Goal: Task Accomplishment & Management: Use online tool/utility

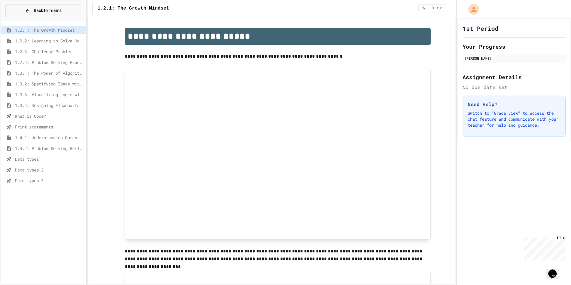
click at [50, 9] on span "Back to Teams" at bounding box center [48, 10] width 28 height 6
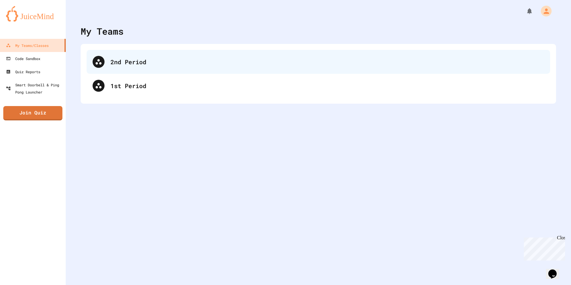
click at [117, 63] on div "2nd Period" at bounding box center [327, 61] width 434 height 9
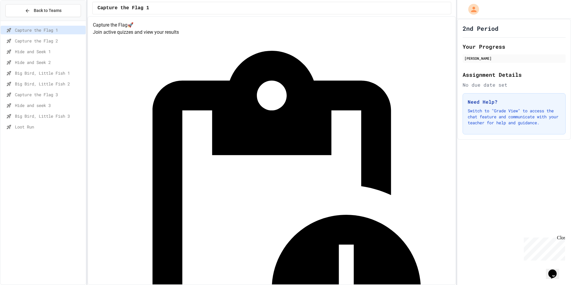
click at [44, 125] on span "Loot Run" at bounding box center [49, 127] width 68 height 6
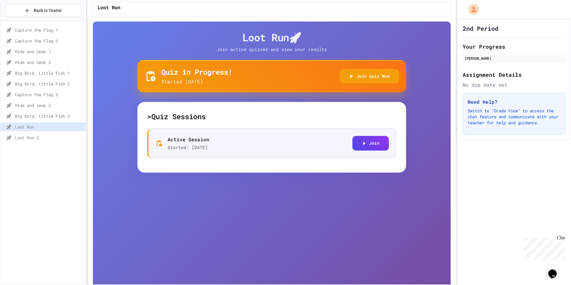
click at [73, 136] on span "Loot Run 2" at bounding box center [49, 137] width 68 height 6
click at [367, 143] on button "Join" at bounding box center [370, 142] width 36 height 15
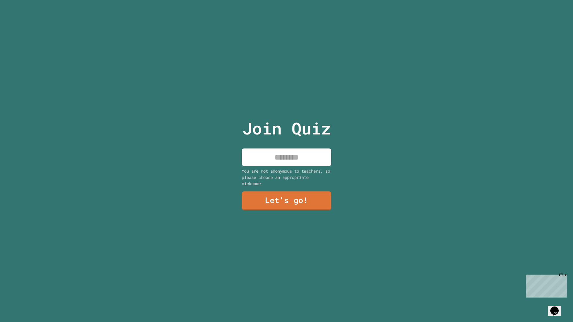
drag, startPoint x: 253, startPoint y: 150, endPoint x: 259, endPoint y: 149, distance: 6.2
click at [253, 150] on input at bounding box center [287, 158] width 90 height 18
type input "*******"
click at [282, 198] on link "Let's go!" at bounding box center [287, 200] width 90 height 19
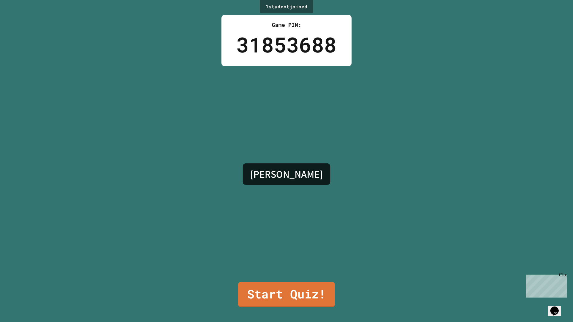
click at [564, 276] on div "Close" at bounding box center [562, 276] width 7 height 7
click at [290, 301] on link "Start Quiz!" at bounding box center [286, 294] width 97 height 25
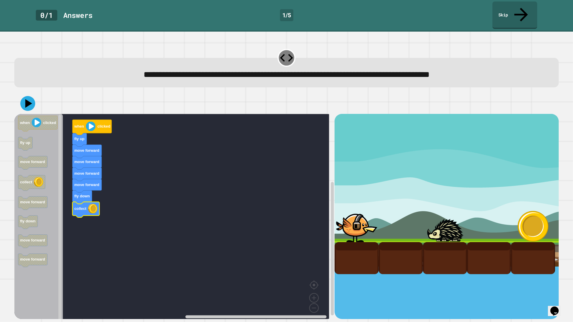
click at [21, 95] on div at bounding box center [286, 103] width 545 height 21
click at [28, 99] on icon at bounding box center [28, 103] width 7 height 9
click at [93, 122] on image "Blockly Workspace" at bounding box center [91, 127] width 10 height 10
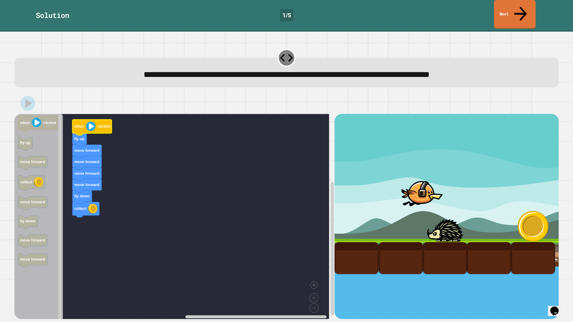
click at [519, 12] on link "Next" at bounding box center [515, 14] width 42 height 29
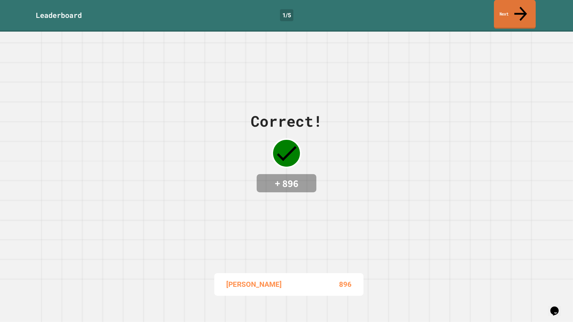
click at [519, 12] on link "Next" at bounding box center [515, 14] width 42 height 29
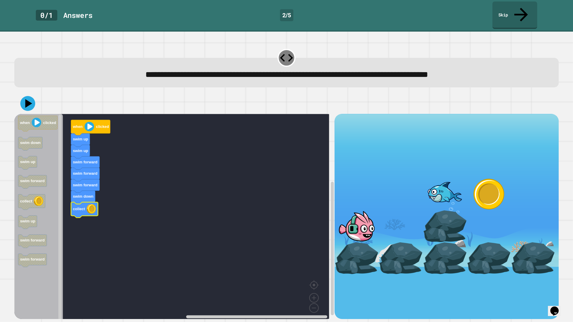
click at [33, 98] on div at bounding box center [286, 103] width 545 height 21
click at [31, 95] on icon at bounding box center [28, 104] width 18 height 18
click at [93, 122] on image "Blockly Workspace" at bounding box center [89, 127] width 10 height 10
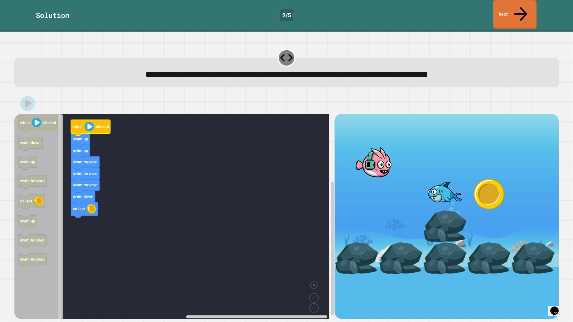
click at [515, 8] on link "Next" at bounding box center [514, 14] width 43 height 29
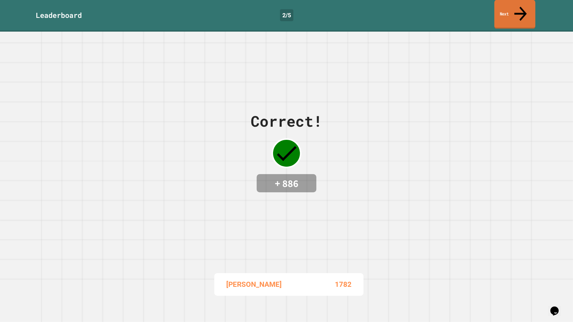
click at [515, 8] on link "Next" at bounding box center [514, 14] width 41 height 29
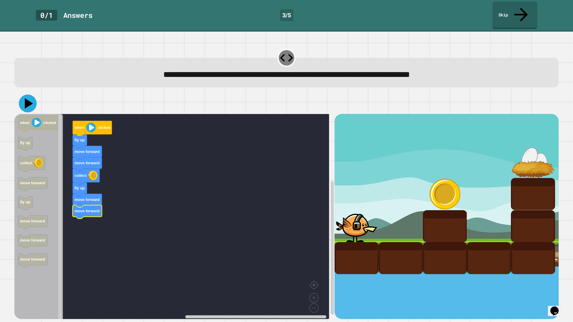
click at [28, 99] on icon at bounding box center [29, 104] width 8 height 10
click at [93, 123] on image "Blockly Workspace" at bounding box center [91, 128] width 10 height 10
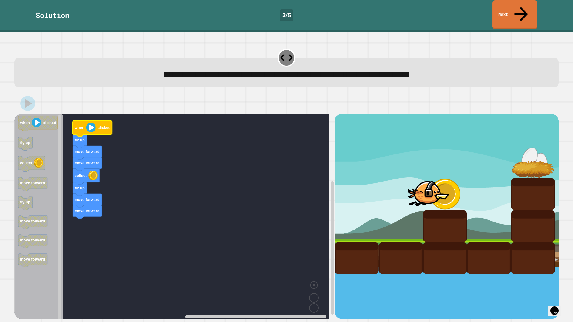
click at [515, 2] on link "Next" at bounding box center [515, 14] width 45 height 29
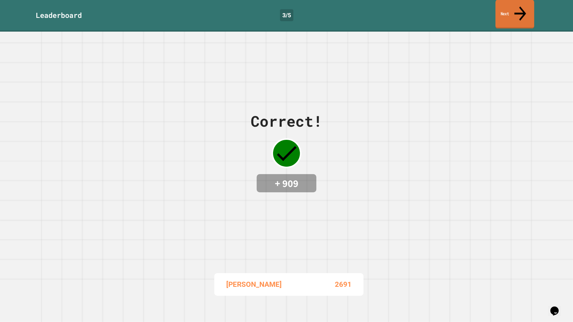
click at [516, 5] on link "Next" at bounding box center [515, 14] width 39 height 29
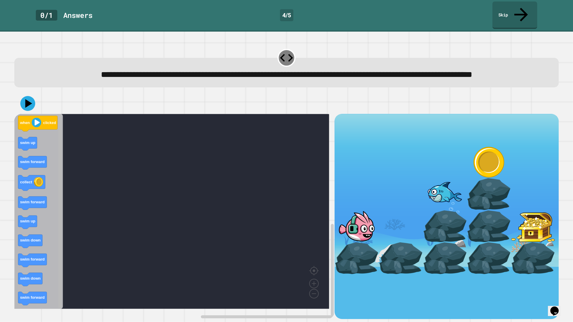
click at [159, 170] on div "when clicked swim up swim forward collect swim forward swim up swim down swim f…" at bounding box center [174, 216] width 320 height 205
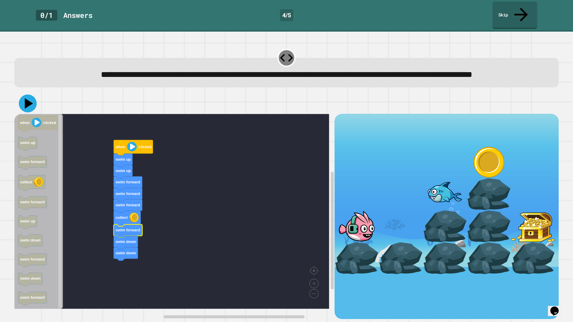
drag, startPoint x: 24, startPoint y: 107, endPoint x: 83, endPoint y: 129, distance: 62.6
click at [24, 107] on icon at bounding box center [28, 104] width 18 height 18
click at [132, 152] on image "Blockly Workspace" at bounding box center [132, 147] width 10 height 10
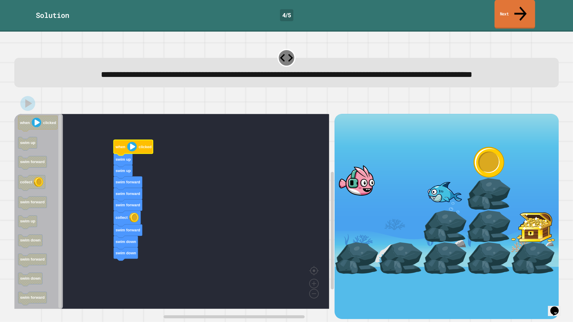
click at [501, 4] on link "Next" at bounding box center [515, 14] width 41 height 29
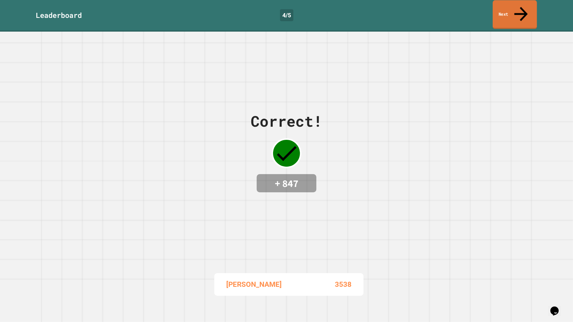
click at [506, 9] on link "Next" at bounding box center [515, 14] width 44 height 29
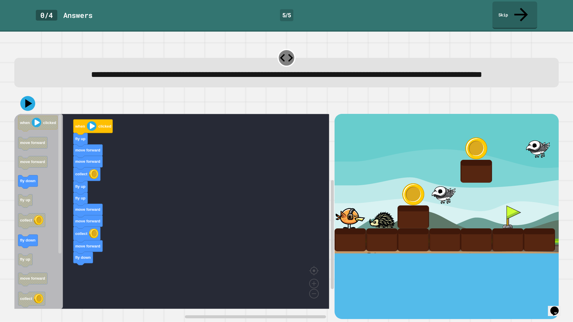
click at [109, 266] on div "when clicked fly up move forward move forward collect fly up fly up move forwar…" at bounding box center [174, 216] width 320 height 205
drag, startPoint x: 30, startPoint y: 101, endPoint x: 41, endPoint y: 107, distance: 12.4
click at [30, 101] on icon at bounding box center [28, 104] width 18 height 18
click at [94, 131] on image "Blockly Workspace" at bounding box center [92, 127] width 10 height 10
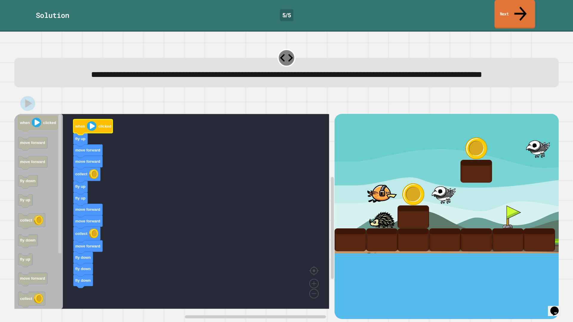
click at [512, 10] on link "Next" at bounding box center [515, 14] width 41 height 29
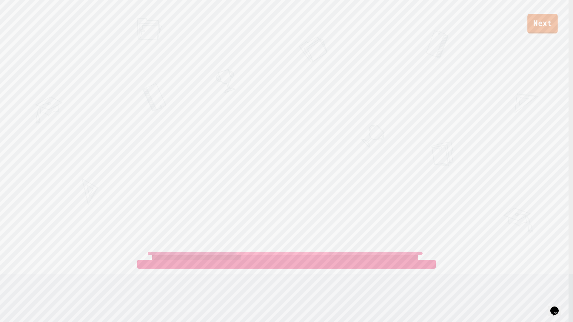
click at [540, 29] on link "Next" at bounding box center [543, 24] width 30 height 20
